Goal: Task Accomplishment & Management: Complete application form

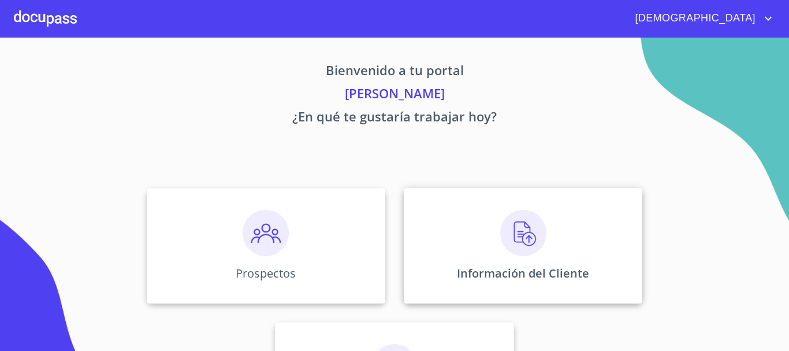
click at [519, 244] on img at bounding box center [523, 233] width 46 height 46
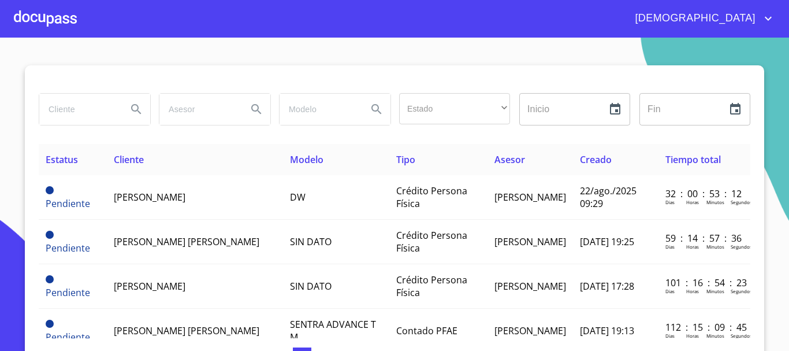
click at [74, 110] on input "search" at bounding box center [78, 109] width 79 height 31
type input "[PERSON_NAME]"
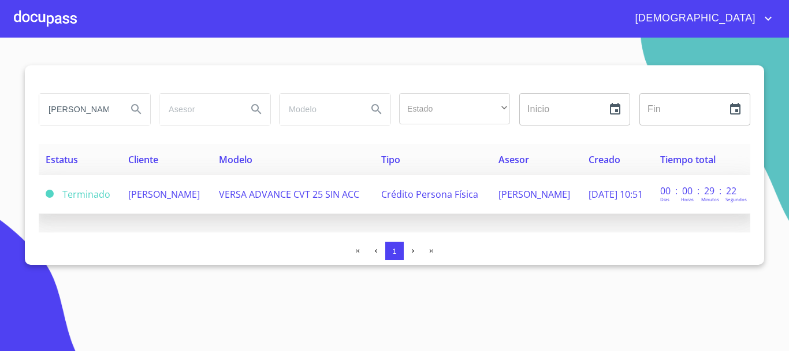
click at [258, 196] on span "VERSA ADVANCE CVT 25 SIN ACC" at bounding box center [289, 194] width 140 height 13
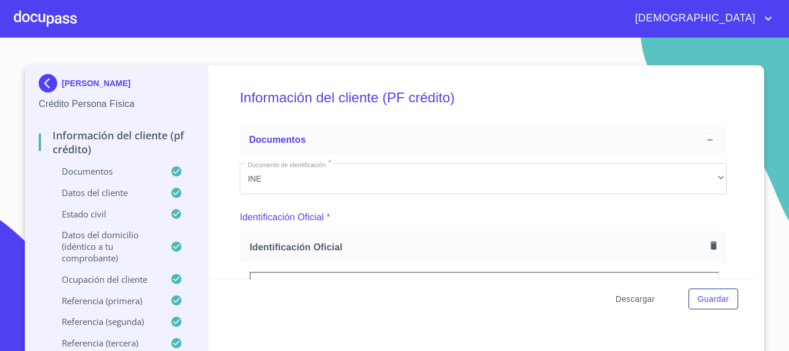
click at [633, 296] on span "Descargar" at bounding box center [635, 299] width 39 height 14
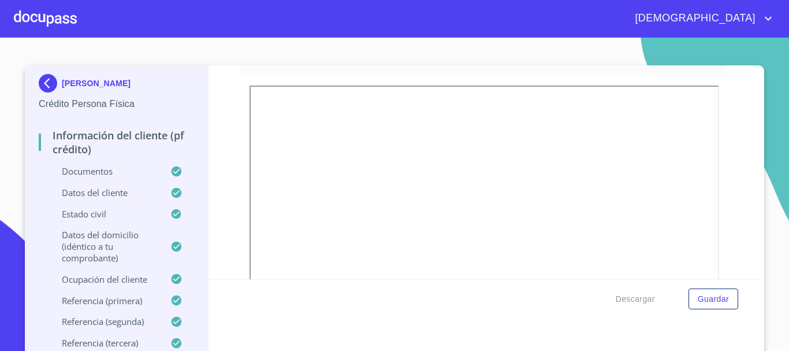
scroll to position [173, 0]
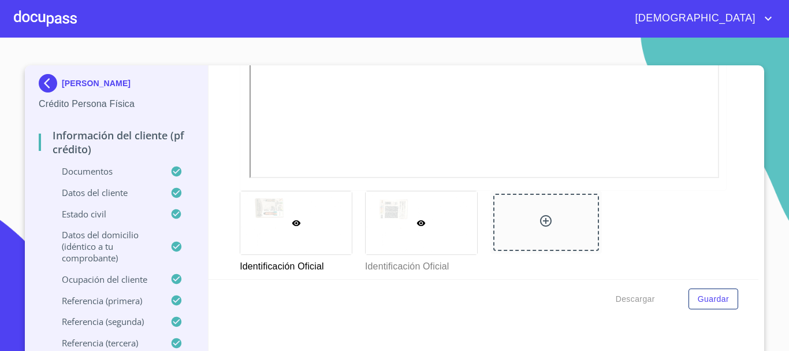
click at [433, 232] on div at bounding box center [421, 222] width 111 height 63
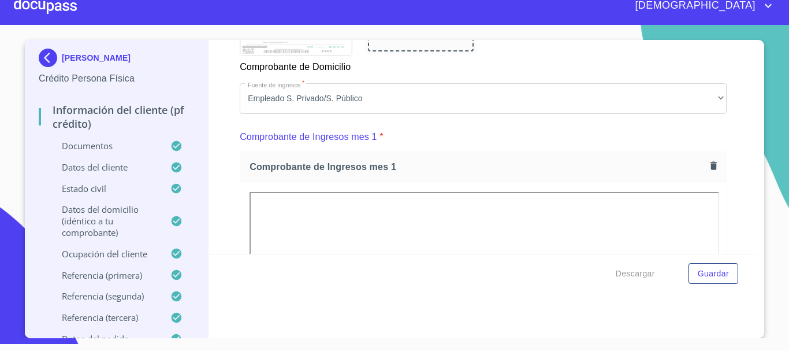
scroll to position [1235, 0]
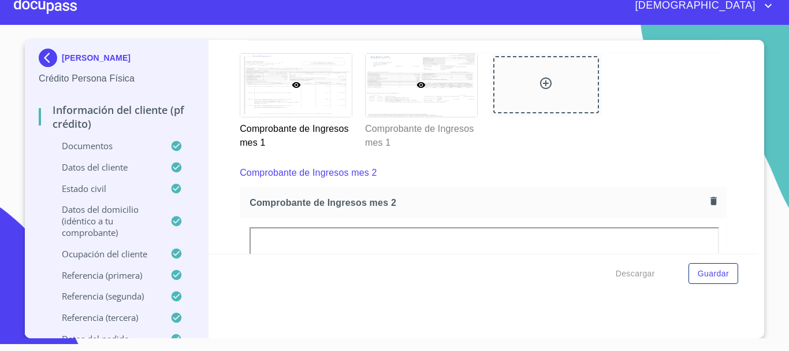
click at [436, 105] on div at bounding box center [421, 85] width 111 height 63
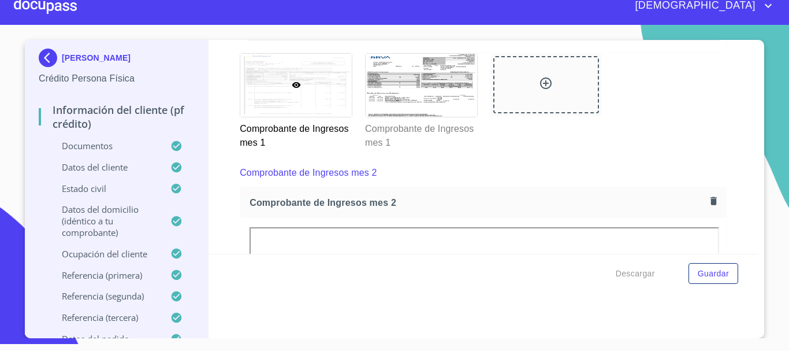
scroll to position [1159, 0]
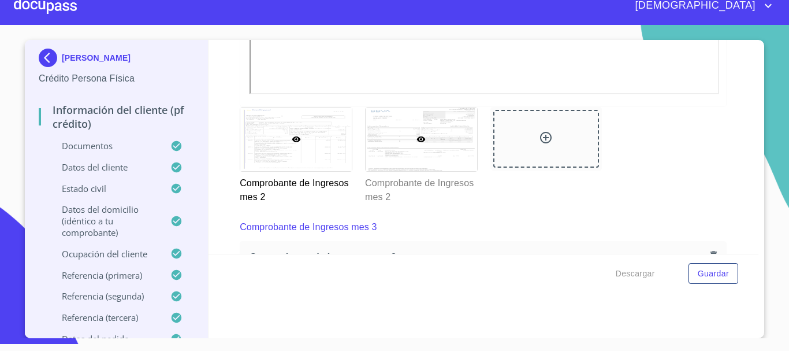
click at [442, 170] on div at bounding box center [421, 138] width 111 height 63
click at [445, 169] on div at bounding box center [421, 138] width 111 height 63
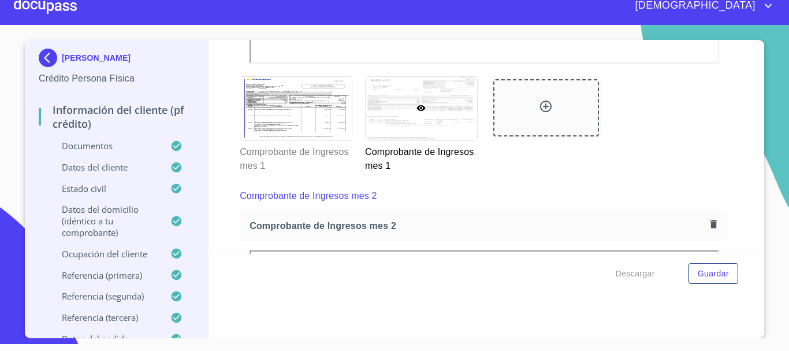
scroll to position [1519, 0]
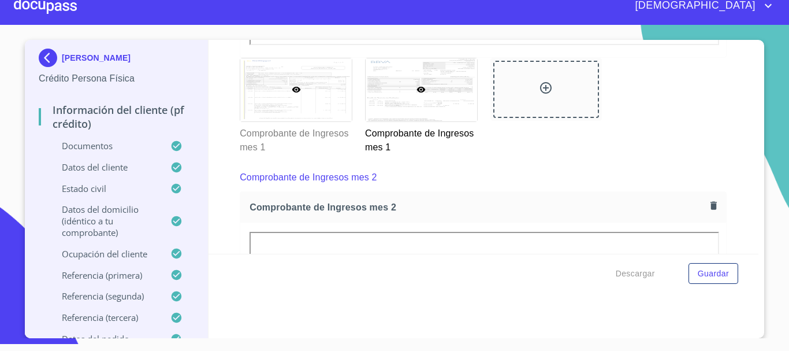
click at [329, 121] on div at bounding box center [295, 89] width 111 height 63
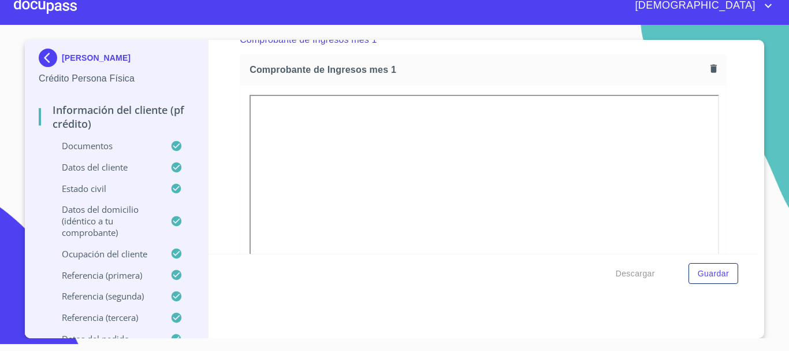
click at [760, 176] on section "[PERSON_NAME] [PERSON_NAME] Persona Física Información del cliente (PF crédito)…" at bounding box center [394, 181] width 789 height 313
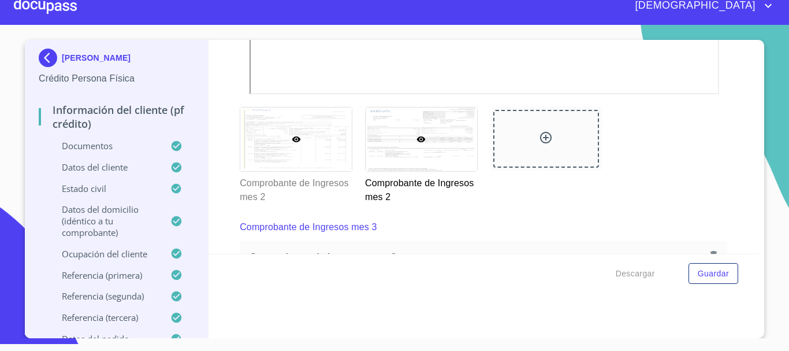
click at [338, 170] on div at bounding box center [295, 138] width 111 height 63
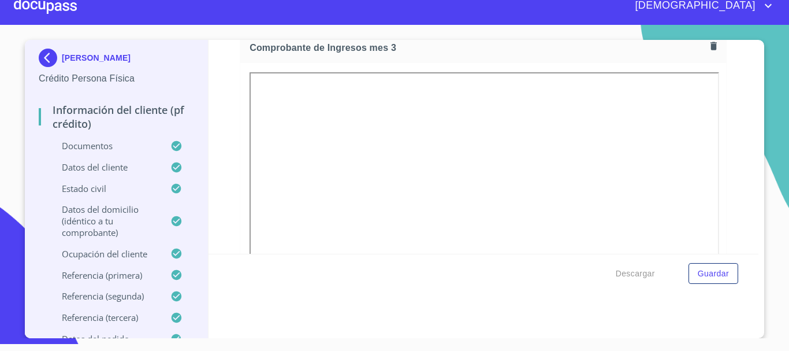
scroll to position [2465, 0]
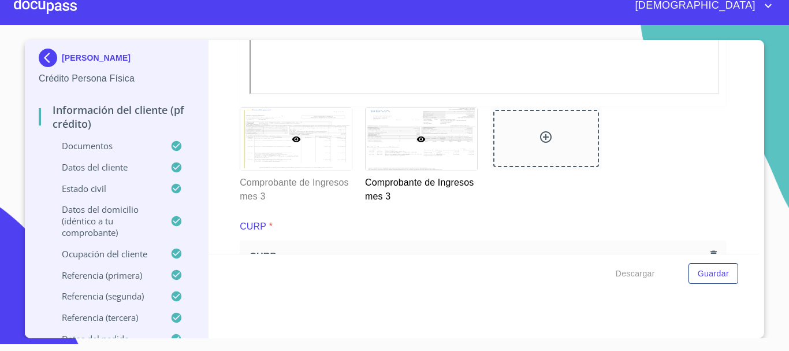
click at [317, 165] on div at bounding box center [295, 138] width 111 height 63
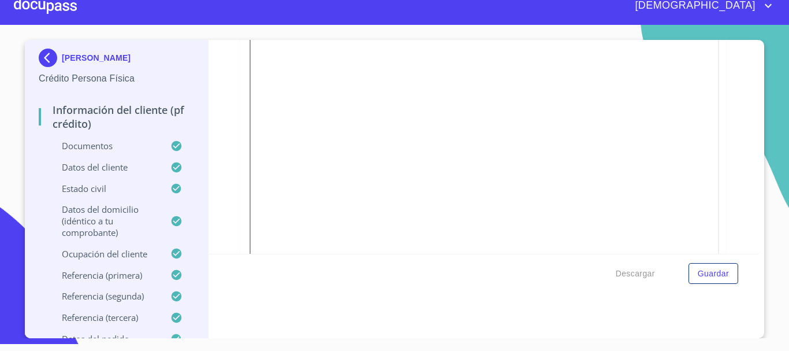
scroll to position [2963, 0]
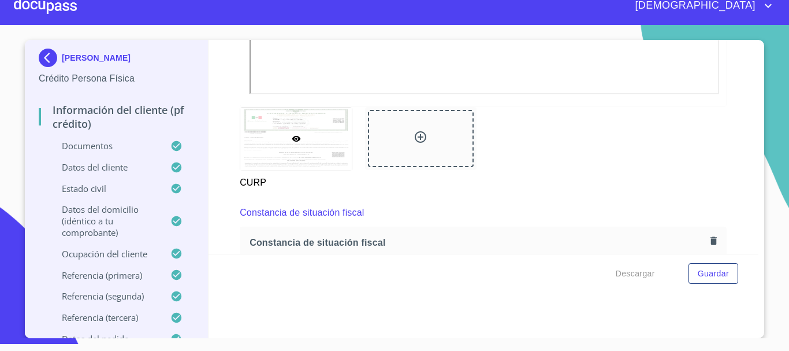
click at [63, 9] on div at bounding box center [45, 5] width 63 height 37
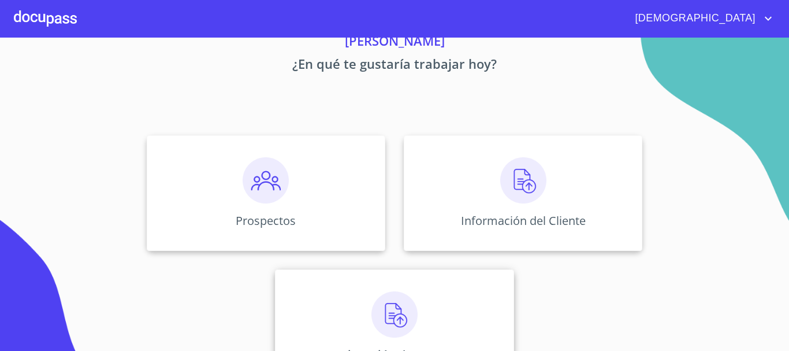
scroll to position [96, 0]
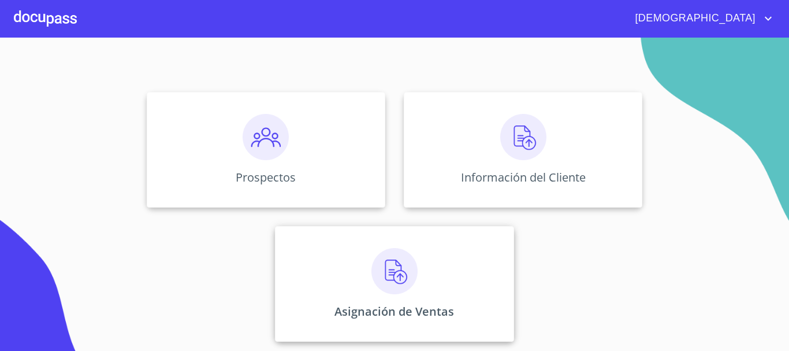
click at [397, 279] on img at bounding box center [394, 271] width 46 height 46
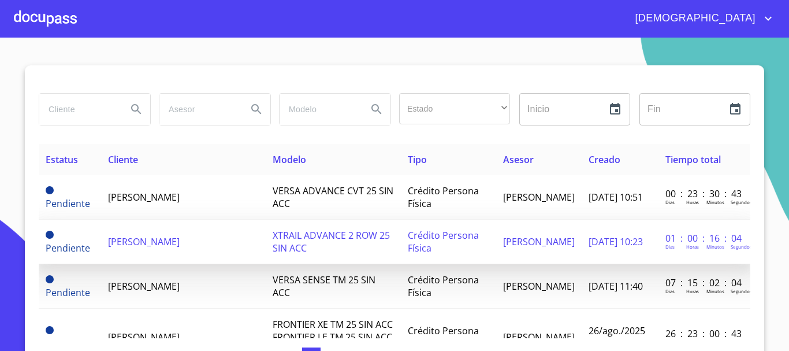
click at [224, 245] on td "[PERSON_NAME]" at bounding box center [183, 241] width 165 height 44
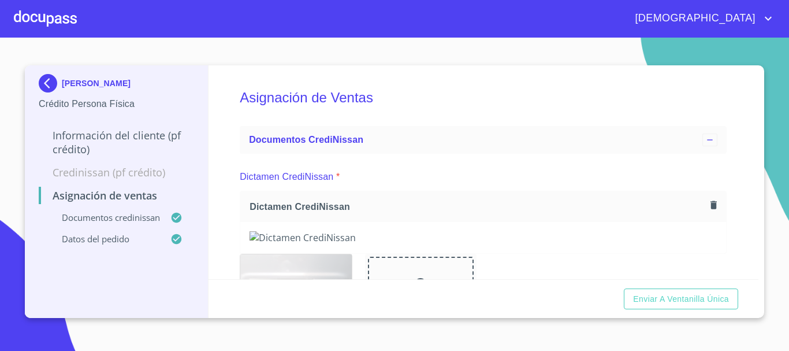
click at [207, 69] on div "[PERSON_NAME] Crédito Persona Física Información del cliente (PF crédito) Credi…" at bounding box center [117, 191] width 184 height 252
click at [710, 204] on icon "button" at bounding box center [713, 205] width 6 height 8
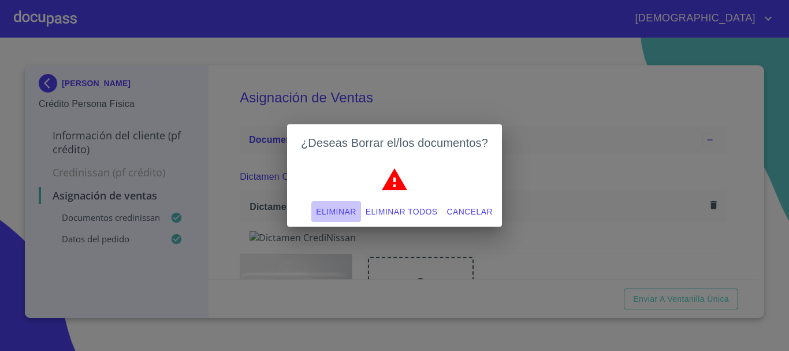
click at [345, 214] on span "Eliminar" at bounding box center [336, 211] width 40 height 14
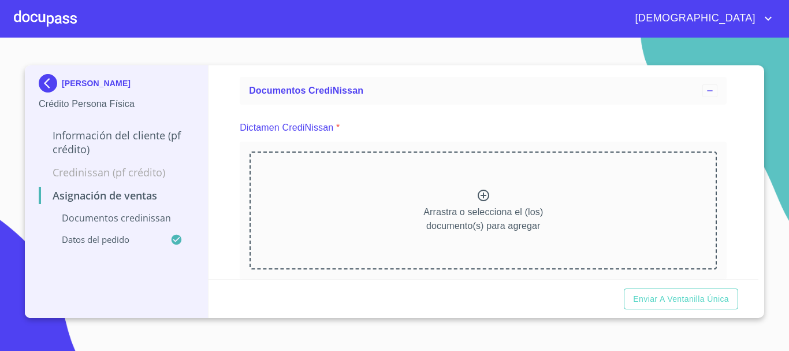
scroll to position [115, 0]
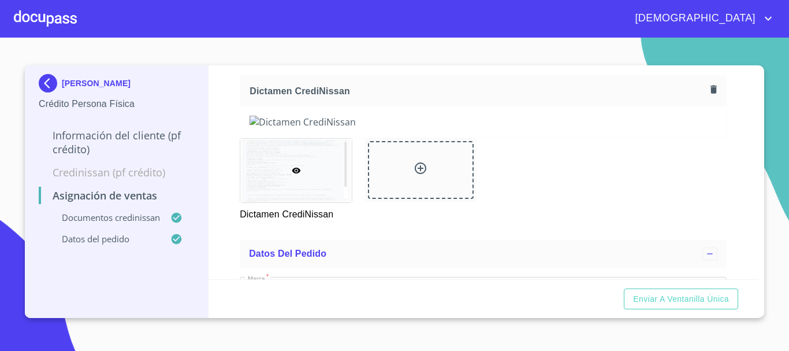
click at [777, 166] on section "[PERSON_NAME] Crédito Persona Física Información del cliente (PF crédito) Credi…" at bounding box center [394, 194] width 789 height 313
click at [63, 17] on div at bounding box center [45, 18] width 63 height 37
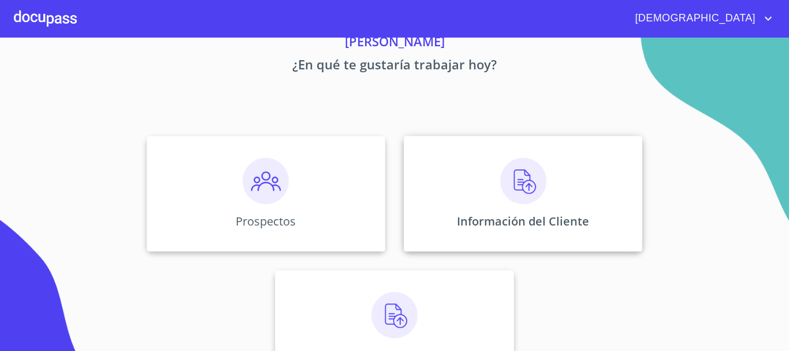
scroll to position [96, 0]
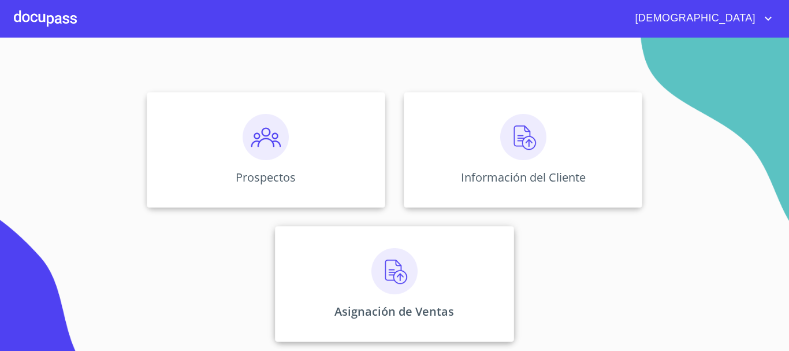
click at [382, 272] on img at bounding box center [394, 271] width 46 height 46
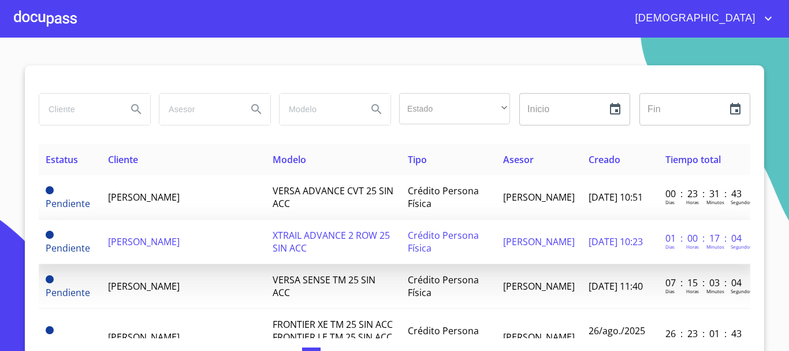
click at [205, 248] on td "[PERSON_NAME]" at bounding box center [183, 241] width 165 height 44
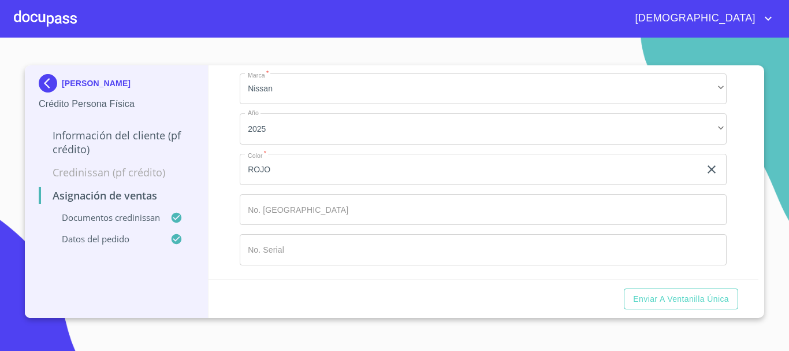
scroll to position [577, 0]
click at [695, 299] on span "Enviar a Ventanilla única" at bounding box center [681, 299] width 96 height 14
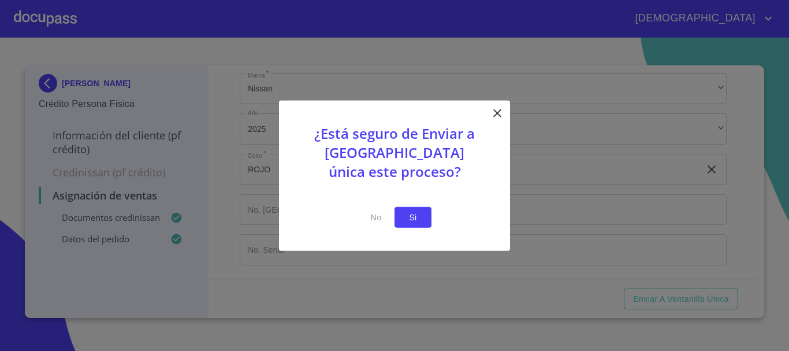
click at [416, 221] on span "Si" at bounding box center [413, 217] width 18 height 14
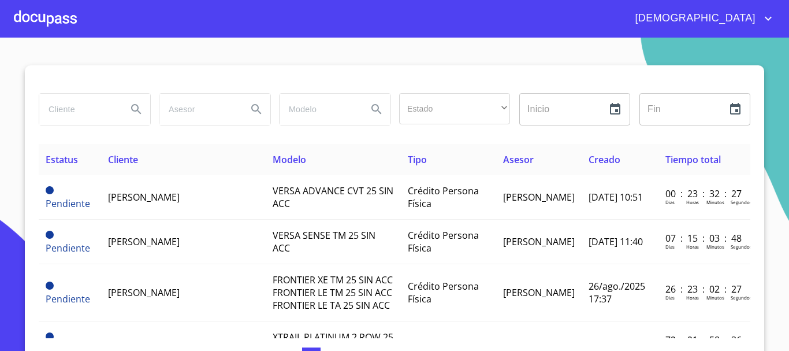
drag, startPoint x: 58, startPoint y: 23, endPoint x: 64, endPoint y: 26, distance: 6.7
click at [64, 26] on div at bounding box center [45, 18] width 63 height 37
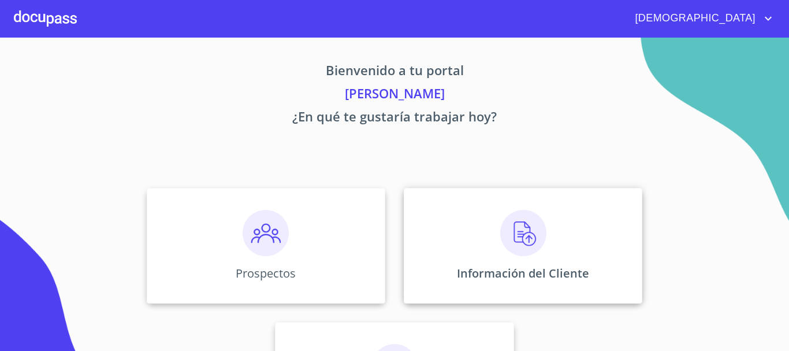
click at [520, 236] on img at bounding box center [523, 233] width 46 height 46
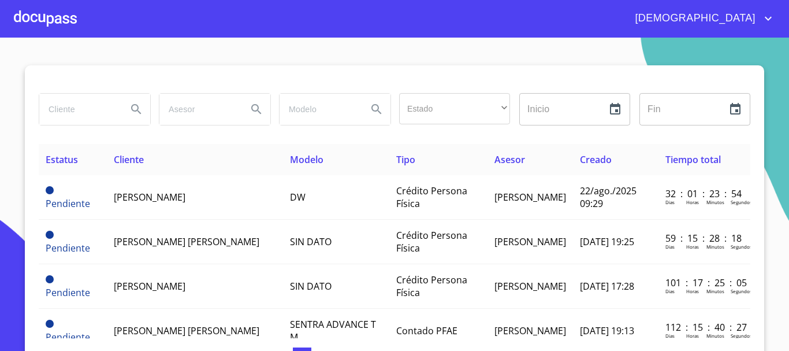
click at [102, 107] on input "search" at bounding box center [78, 109] width 79 height 31
click at [354, 57] on section "mas Estado ​ ​ Inicio ​ Fin ​ Estatus Cliente Modelo Tipo Asesor Creado Tiempo …" at bounding box center [394, 194] width 789 height 313
click at [87, 115] on input "mas" at bounding box center [78, 109] width 79 height 31
type input "[PERSON_NAME]"
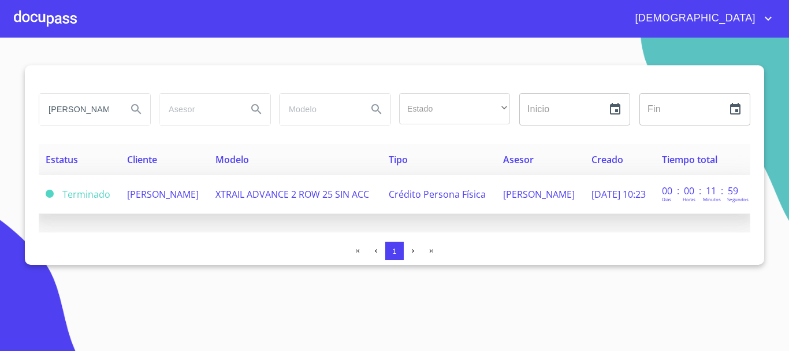
click at [203, 199] on td "[PERSON_NAME]" at bounding box center [164, 194] width 88 height 39
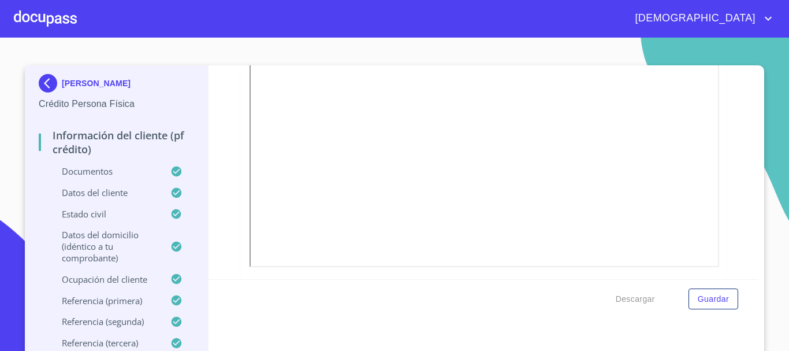
scroll to position [404, 0]
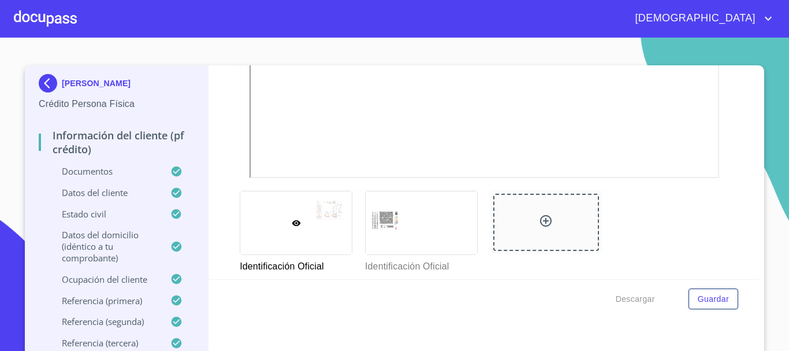
click at [63, 25] on div at bounding box center [45, 18] width 63 height 37
